Goal: Navigation & Orientation: Find specific page/section

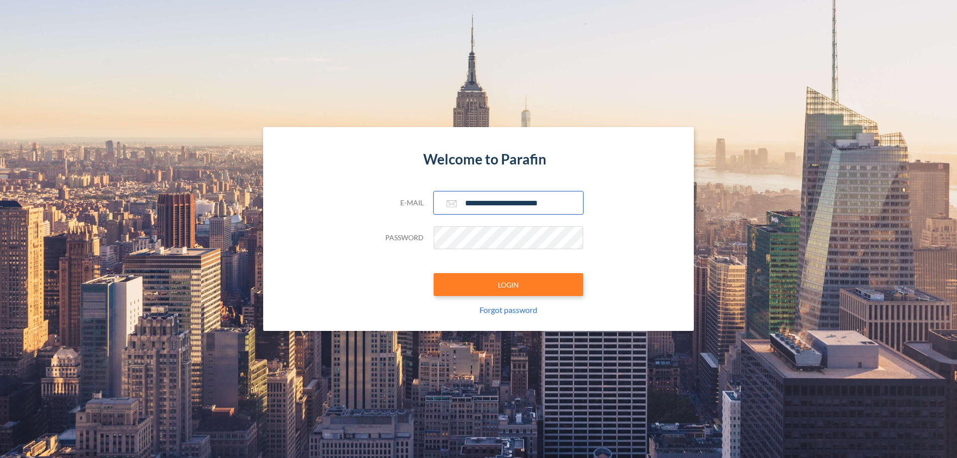
type input "**********"
click at [508, 285] on button "LOGIN" at bounding box center [509, 284] width 150 height 23
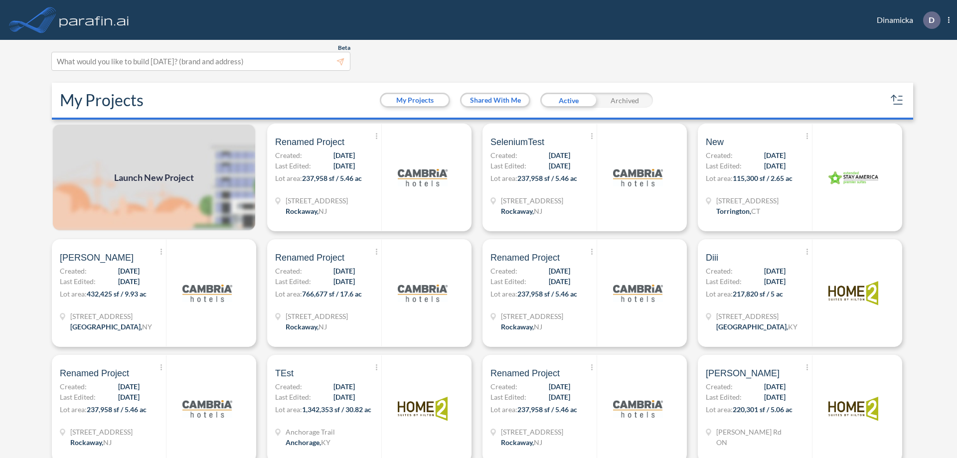
scroll to position [2, 0]
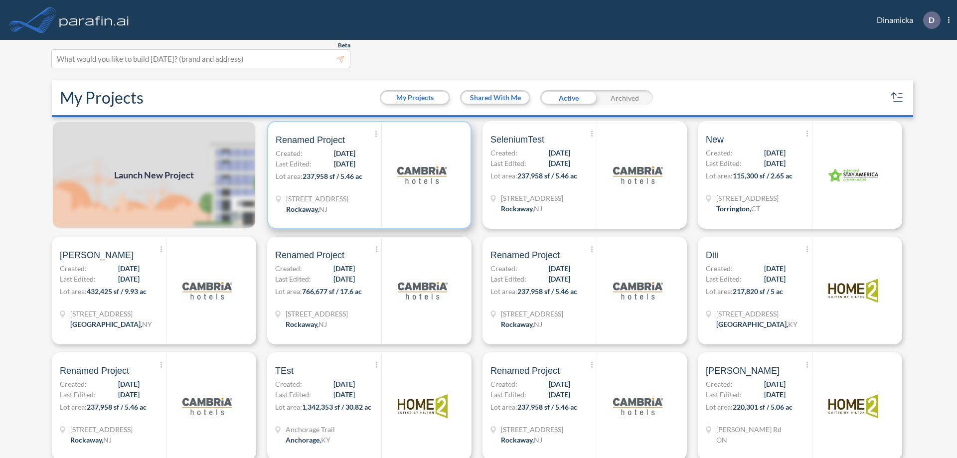
click at [367, 175] on p "Lot area: 237,958 sf / 5.46 ac" at bounding box center [329, 178] width 106 height 14
